Goal: Find contact information: Find contact information

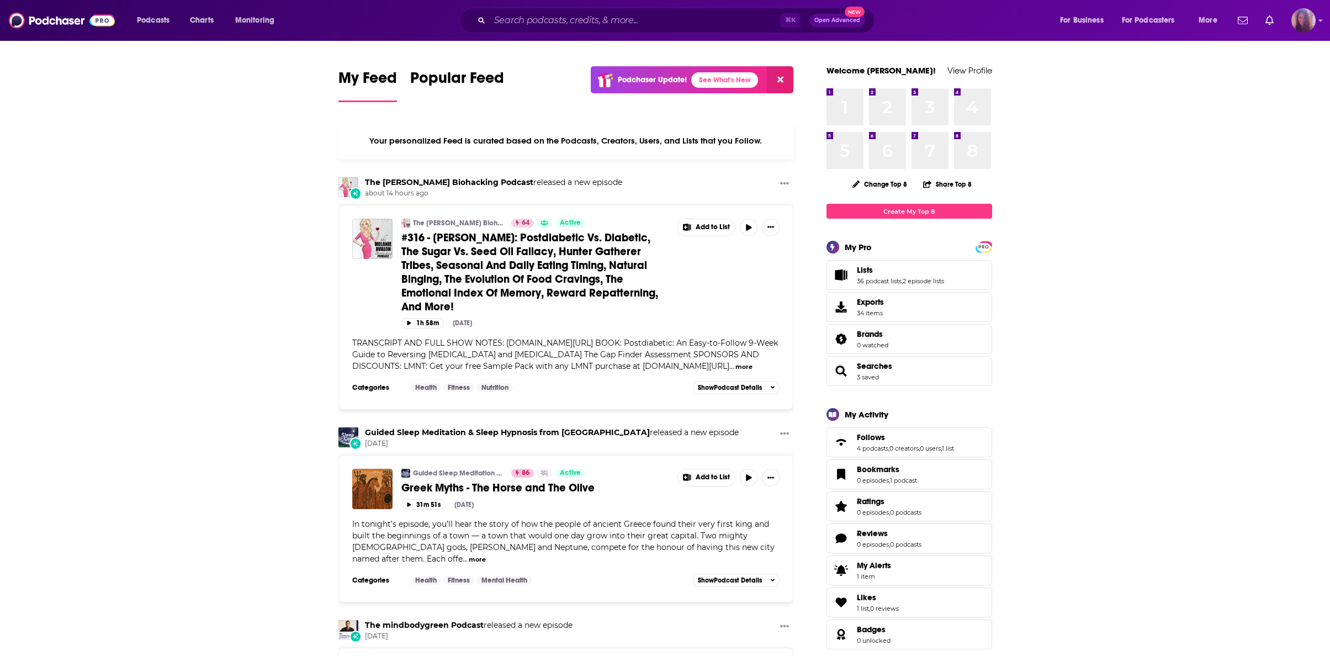
click at [1310, 20] on img "Logged in as AHartman333" at bounding box center [1304, 20] width 24 height 24
click at [574, 18] on input "Search podcasts, credits, & more..." at bounding box center [635, 21] width 290 height 18
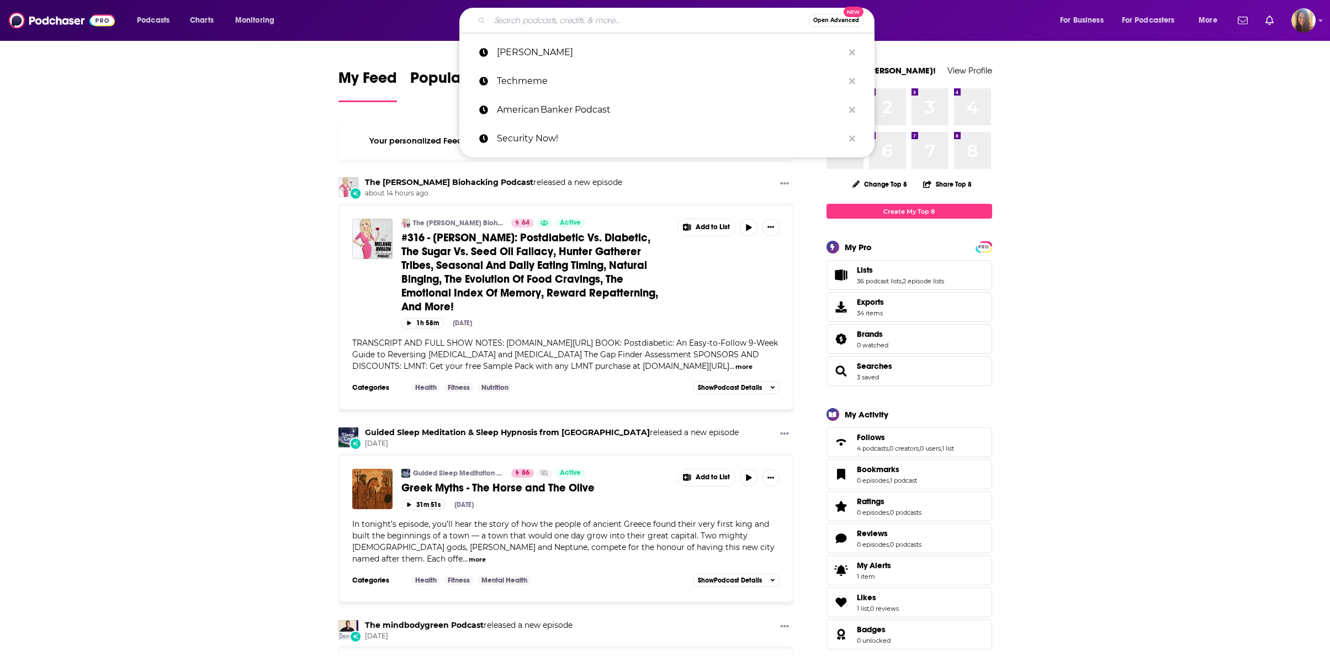
paste input "The Vergecast"
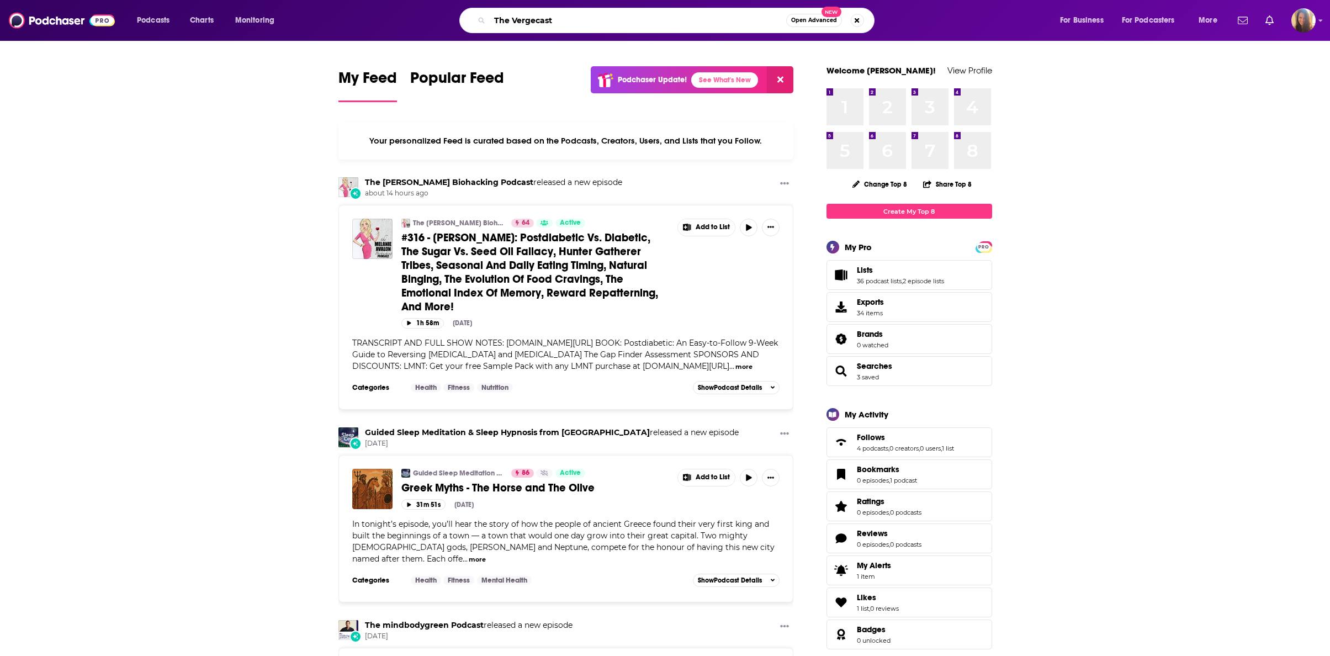
type input "The Vergecast"
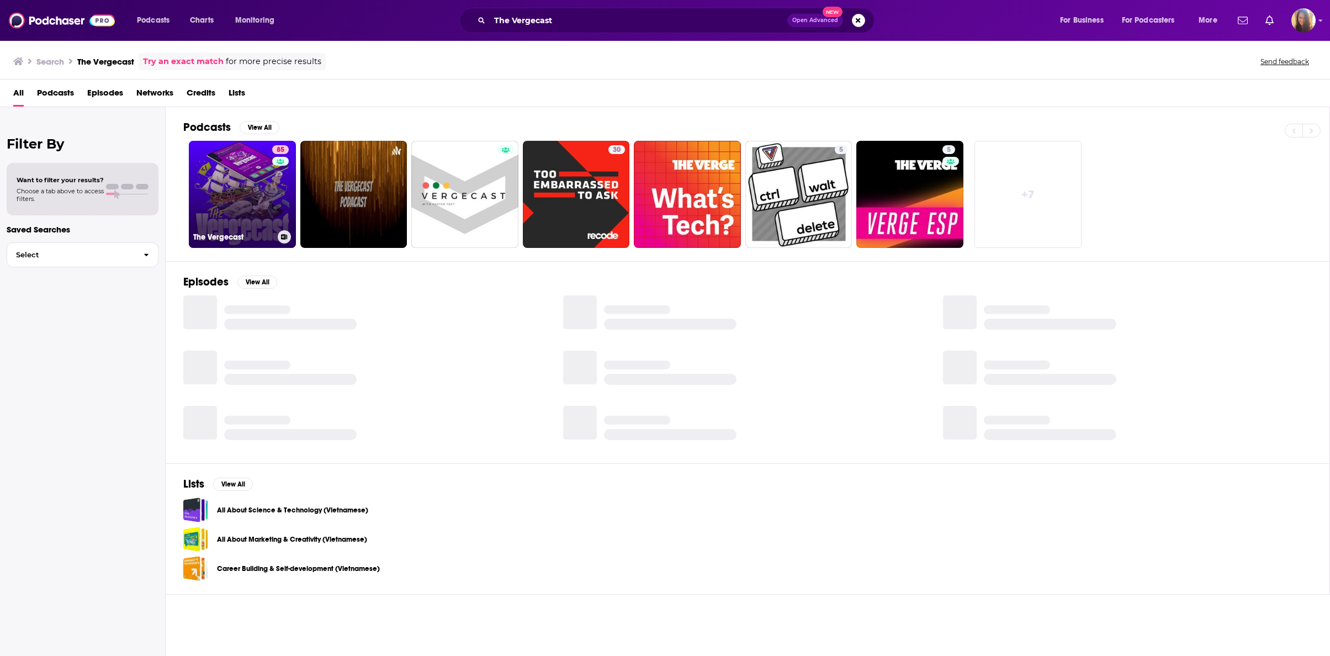
click at [251, 200] on link "85 The Vergecast" at bounding box center [242, 194] width 107 height 107
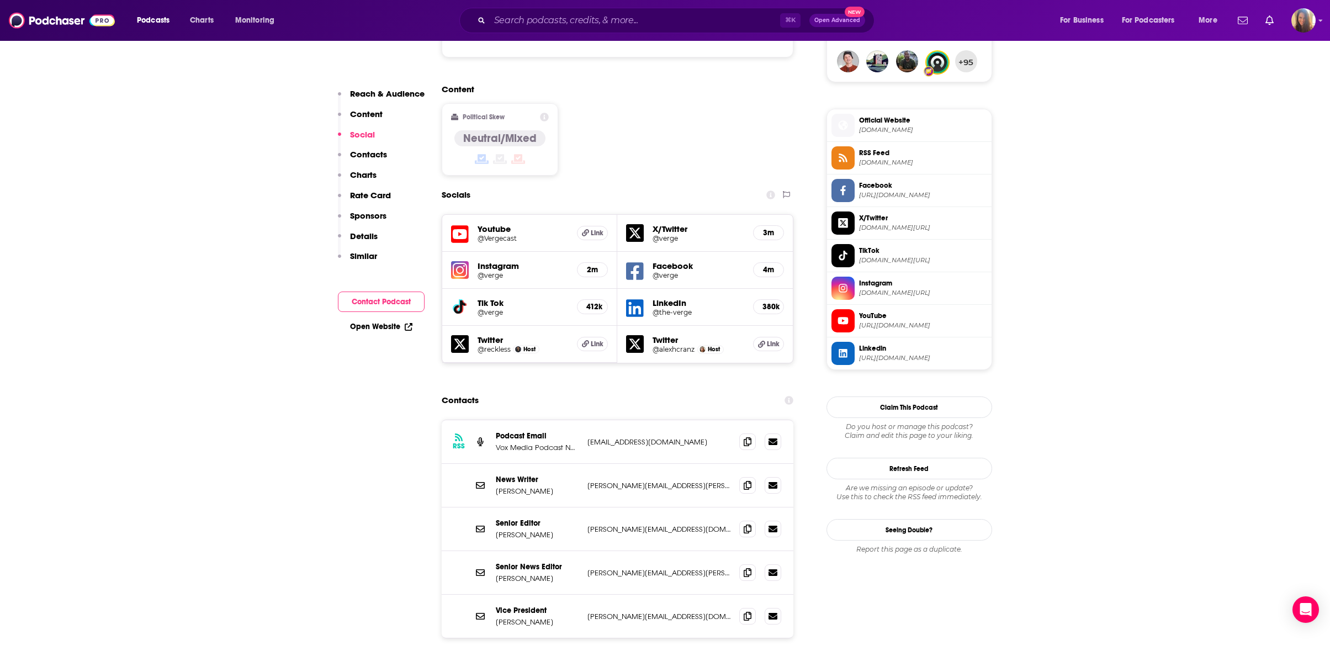
scroll to position [854, 0]
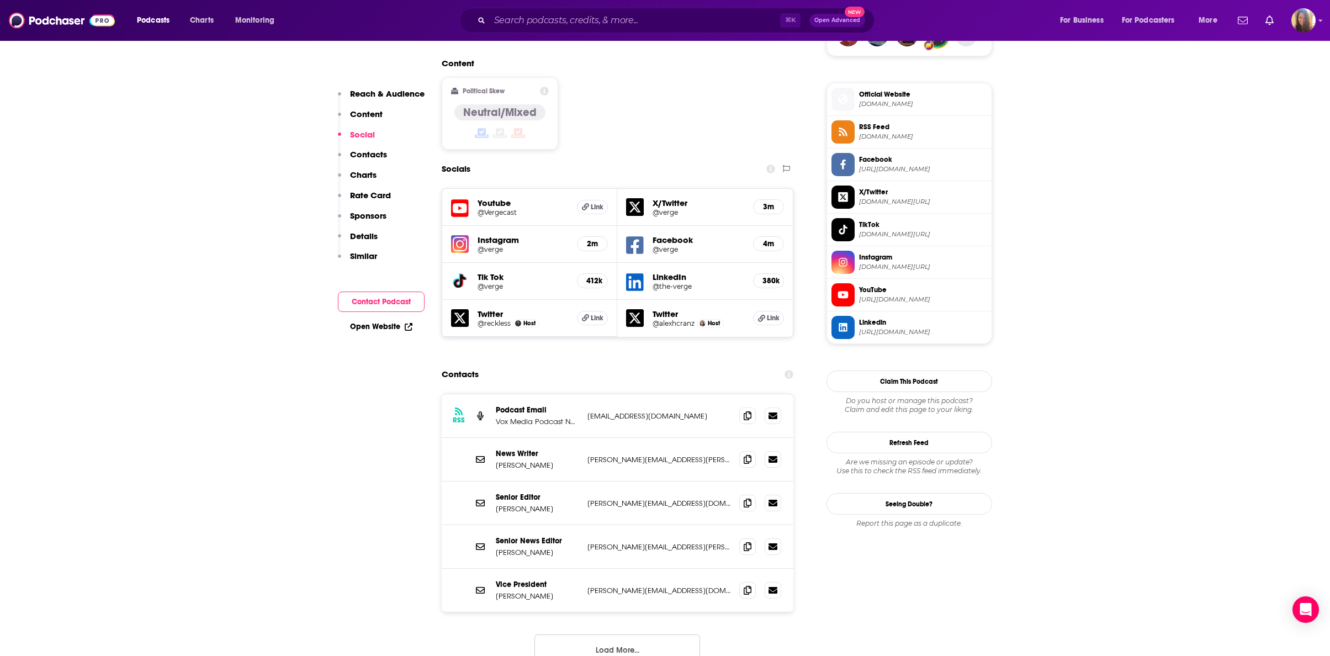
drag, startPoint x: 549, startPoint y: 486, endPoint x: 493, endPoint y: 484, distance: 56.9
click at [493, 525] on div "Senior News Editor [PERSON_NAME] [PERSON_NAME][EMAIL_ADDRESS][PERSON_NAME][DOMA…" at bounding box center [618, 547] width 352 height 44
copy p "[PERSON_NAME]"
drag, startPoint x: 560, startPoint y: 473, endPoint x: 496, endPoint y: 473, distance: 63.5
click at [496, 536] on p "Senior News Editor" at bounding box center [537, 540] width 83 height 9
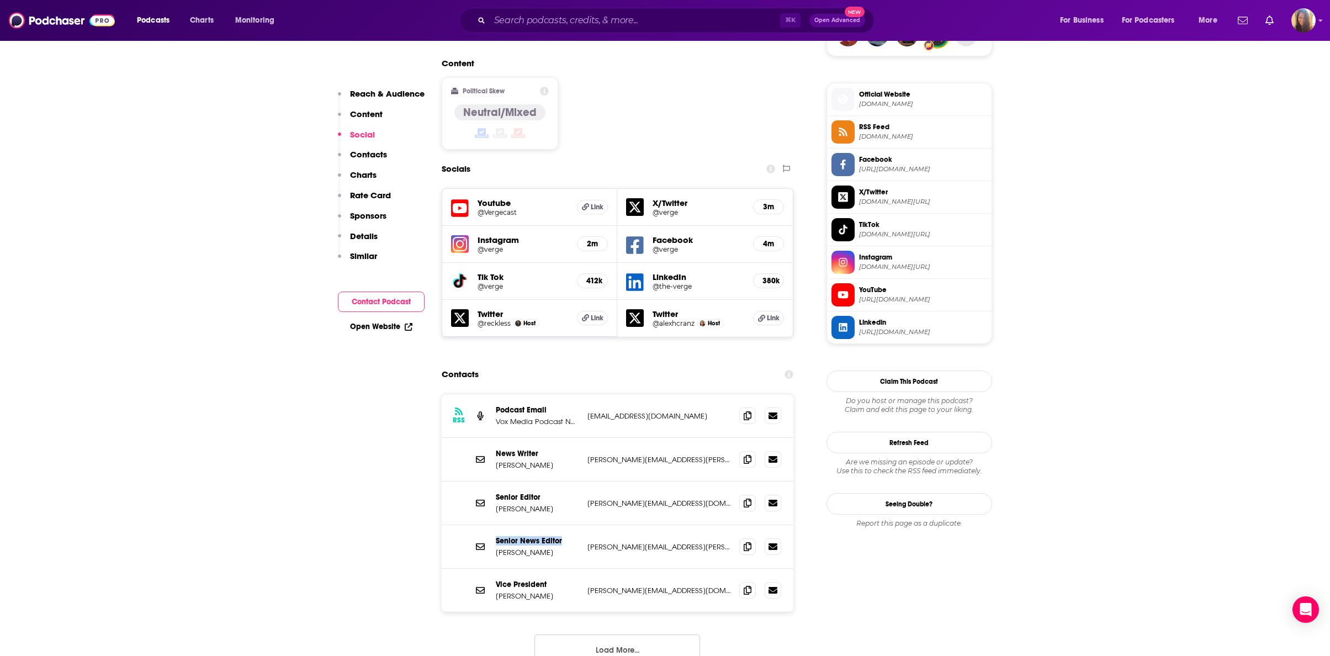
copy p "Senior News Editor"
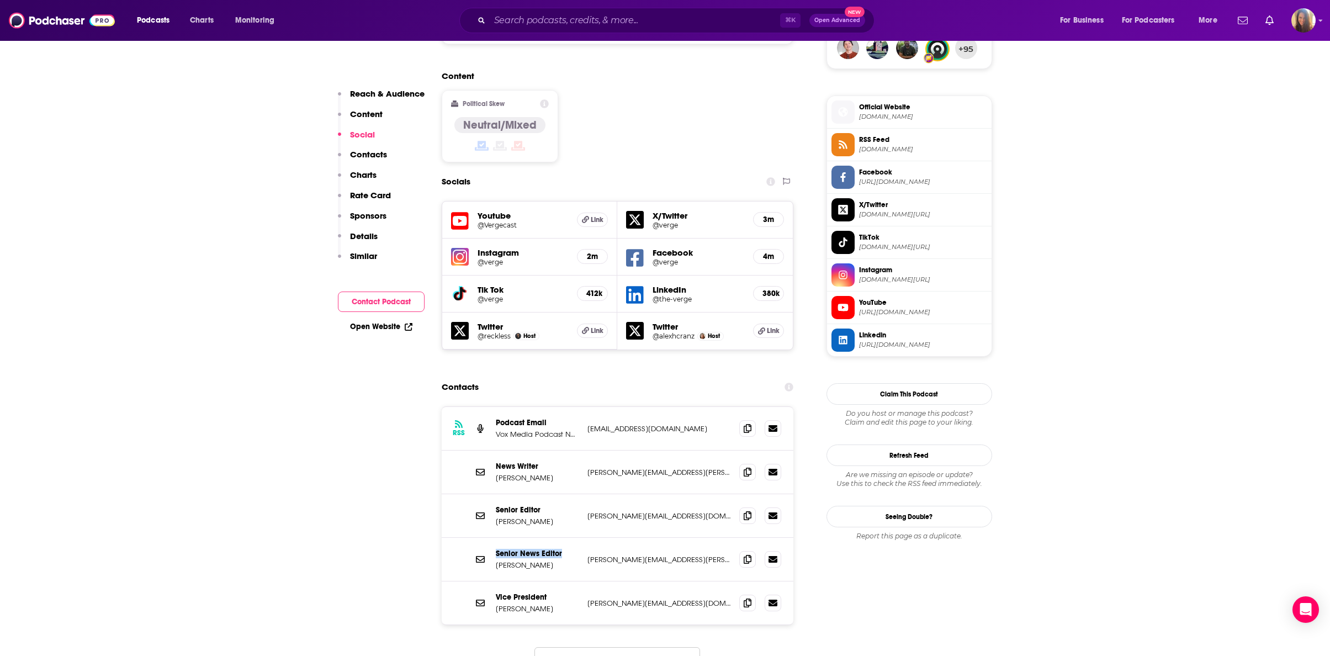
scroll to position [868, 0]
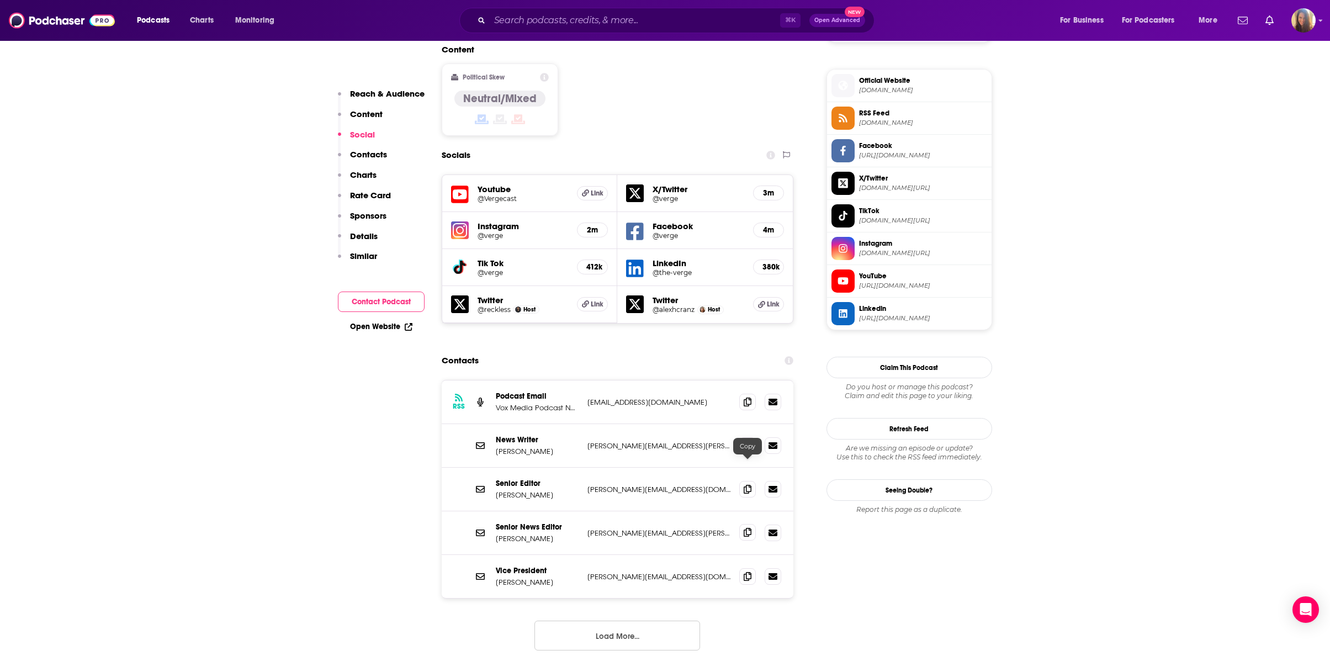
click at [749, 528] on icon at bounding box center [748, 532] width 8 height 9
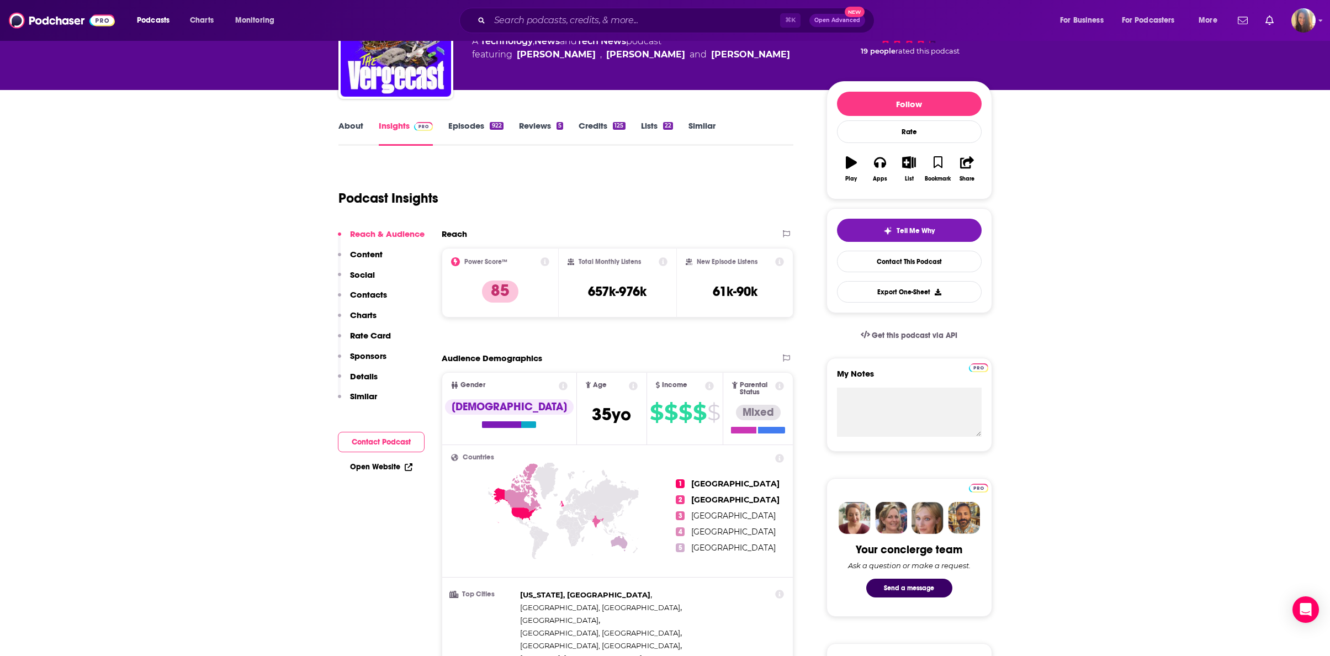
scroll to position [0, 0]
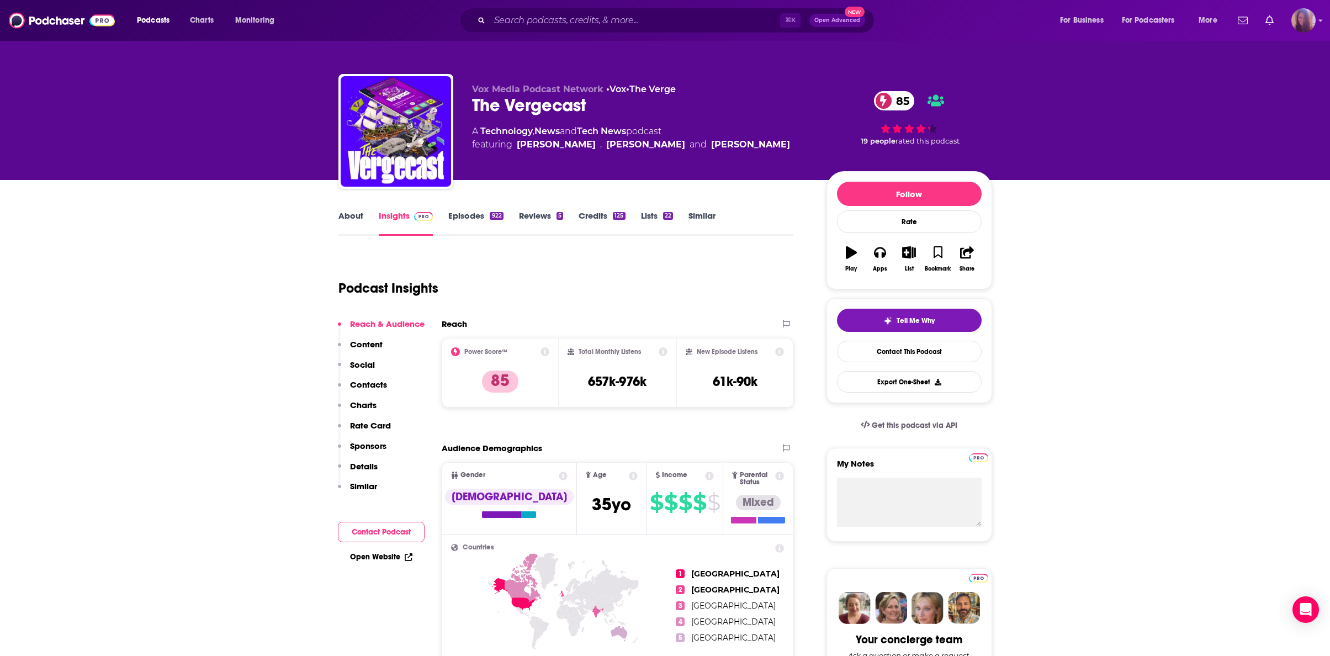
click at [1321, 19] on icon "Show profile menu" at bounding box center [1321, 20] width 4 height 7
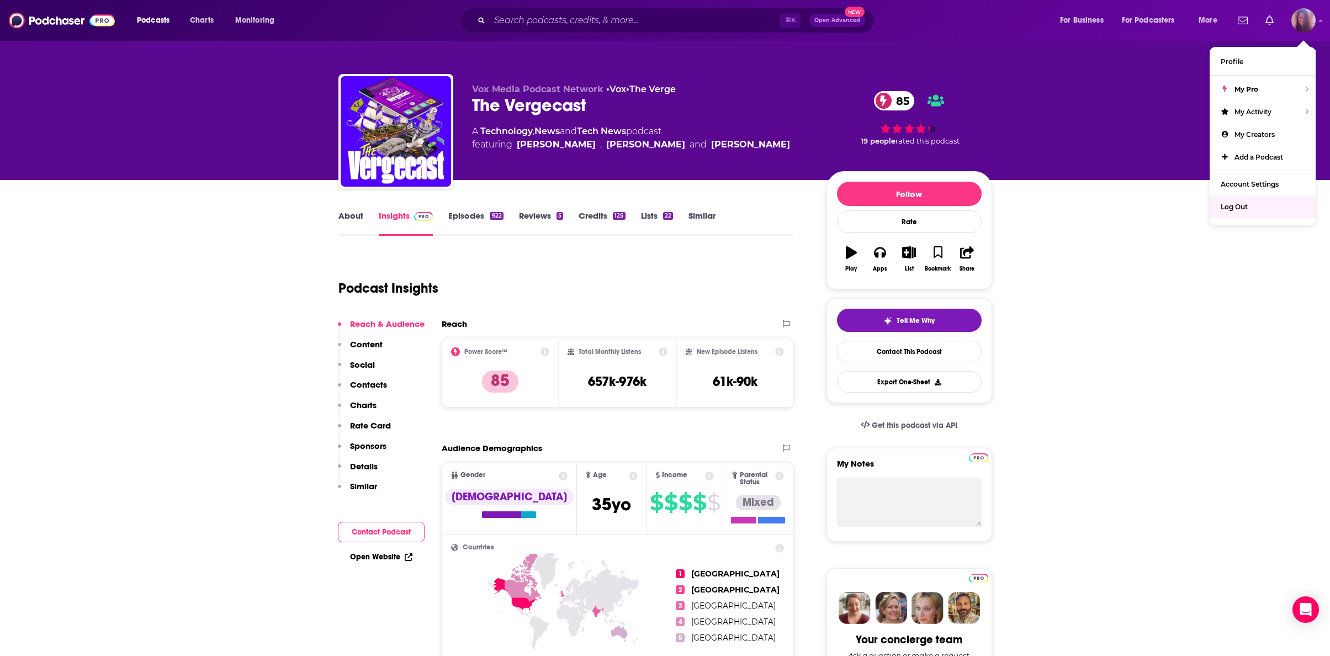
click at [1240, 209] on div "Log Out" at bounding box center [1263, 206] width 106 height 23
